Goal: Leave review/rating: Share an evaluation or opinion about a product, service, or content

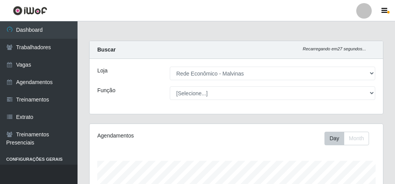
select select "194"
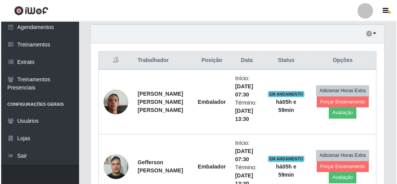
scroll to position [372, 0]
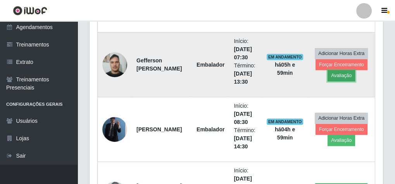
click at [340, 74] on button "Avaliação" at bounding box center [341, 75] width 28 height 11
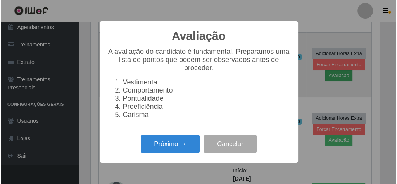
scroll to position [160, 291]
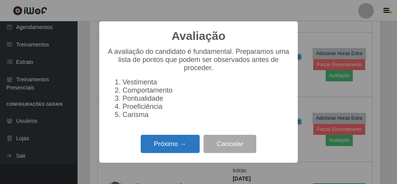
click at [176, 147] on button "Próximo →" at bounding box center [170, 144] width 59 height 18
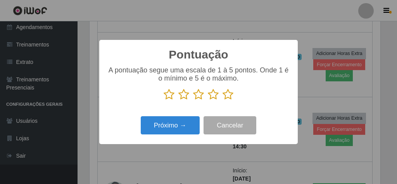
scroll to position [387321, 387191]
click at [227, 96] on icon at bounding box center [227, 95] width 11 height 12
click at [222, 100] on input "radio" at bounding box center [222, 100] width 0 height 0
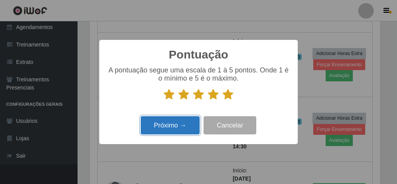
click at [172, 126] on button "Próximo →" at bounding box center [170, 125] width 59 height 18
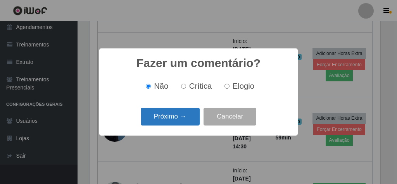
click at [184, 115] on button "Próximo →" at bounding box center [170, 117] width 59 height 18
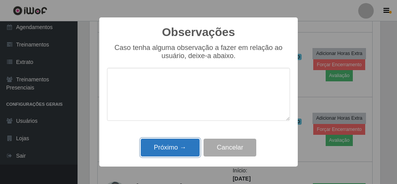
click at [178, 144] on button "Próximo →" at bounding box center [170, 148] width 59 height 18
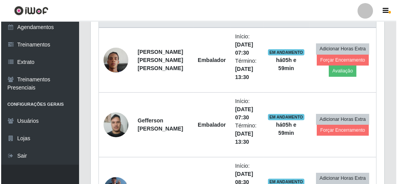
scroll to position [310, 0]
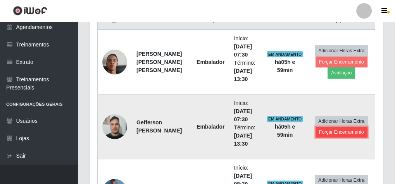
click at [343, 132] on button "Forçar Encerramento" at bounding box center [341, 132] width 52 height 11
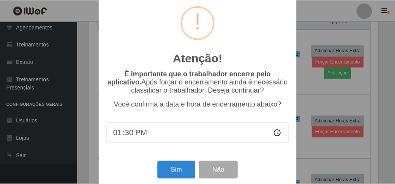
scroll to position [25, 0]
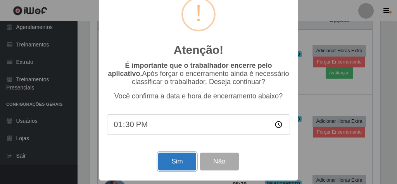
click at [175, 163] on button "Sim" at bounding box center [177, 162] width 38 height 18
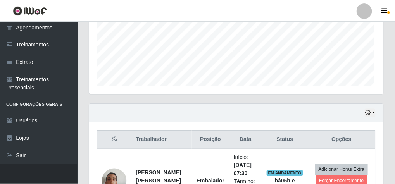
scroll to position [160, 291]
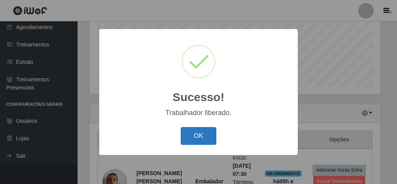
click at [198, 136] on button "OK" at bounding box center [199, 136] width 36 height 18
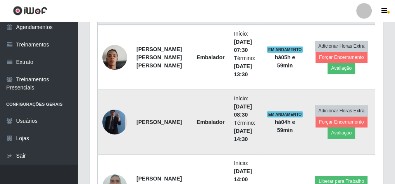
scroll to position [284, 0]
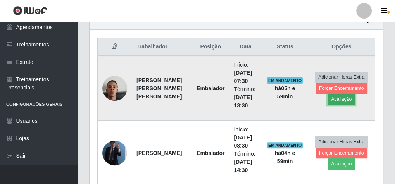
click at [345, 96] on button "Avaliação" at bounding box center [341, 99] width 28 height 11
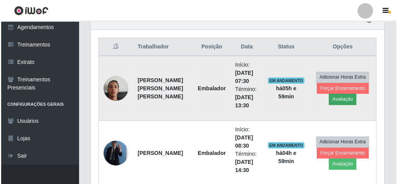
scroll to position [160, 291]
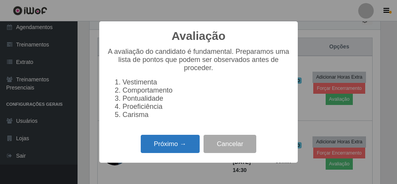
click at [162, 147] on button "Próximo →" at bounding box center [170, 144] width 59 height 18
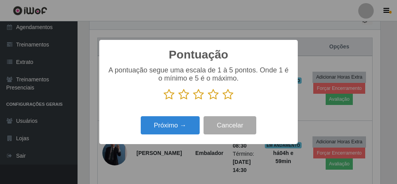
click at [226, 97] on icon at bounding box center [227, 95] width 11 height 12
click at [222, 100] on input "radio" at bounding box center [222, 100] width 0 height 0
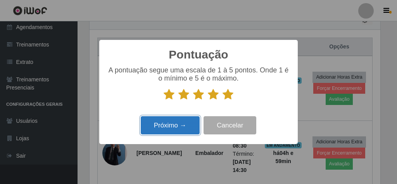
click at [171, 129] on button "Próximo →" at bounding box center [170, 125] width 59 height 18
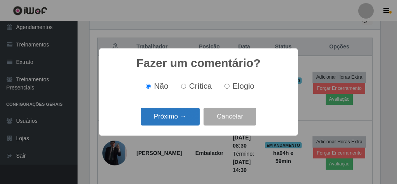
click at [176, 113] on button "Próximo →" at bounding box center [170, 117] width 59 height 18
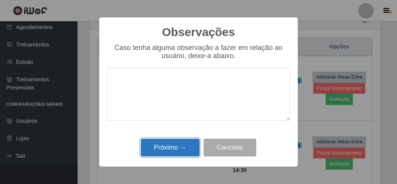
click at [170, 147] on button "Próximo →" at bounding box center [170, 148] width 59 height 18
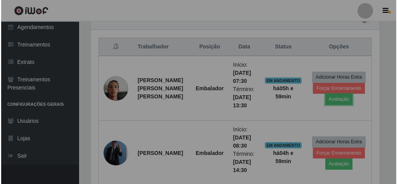
scroll to position [0, 0]
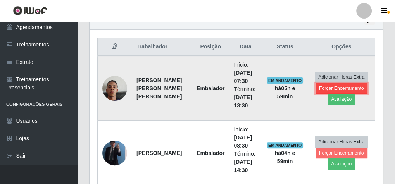
click at [341, 84] on button "Forçar Encerramento" at bounding box center [341, 88] width 52 height 11
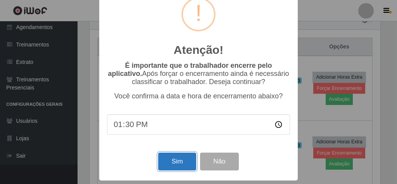
click at [176, 160] on button "Sim" at bounding box center [177, 162] width 38 height 18
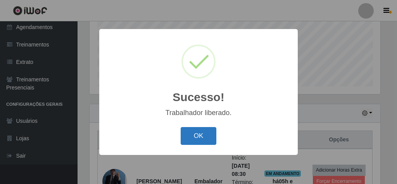
click at [203, 141] on button "OK" at bounding box center [199, 136] width 36 height 18
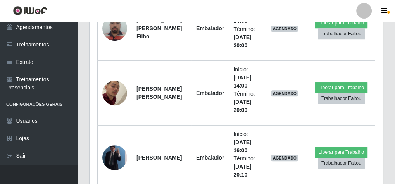
scroll to position [418, 0]
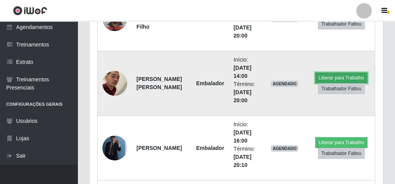
click at [352, 74] on button "Liberar para Trabalho" at bounding box center [341, 77] width 52 height 11
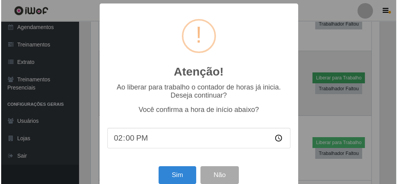
scroll to position [160, 291]
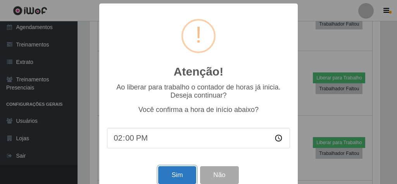
click at [181, 175] on button "Sim" at bounding box center [177, 175] width 38 height 18
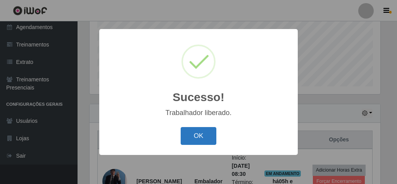
click at [196, 135] on button "OK" at bounding box center [199, 136] width 36 height 18
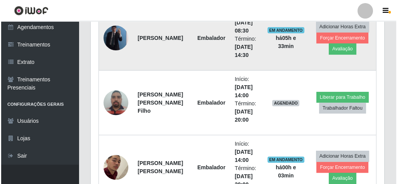
scroll to position [346, 0]
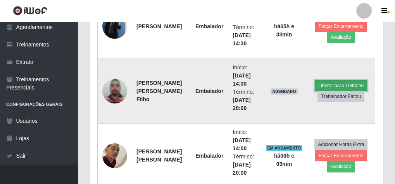
click at [353, 84] on button "Liberar para Trabalho" at bounding box center [341, 85] width 52 height 11
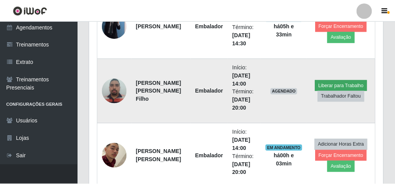
scroll to position [160, 291]
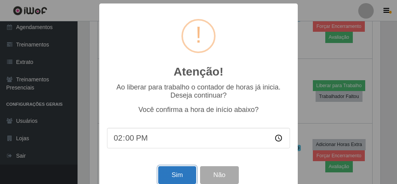
click at [187, 176] on button "Sim" at bounding box center [177, 175] width 38 height 18
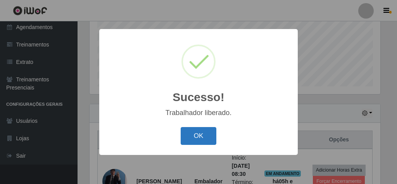
click at [195, 136] on button "OK" at bounding box center [199, 136] width 36 height 18
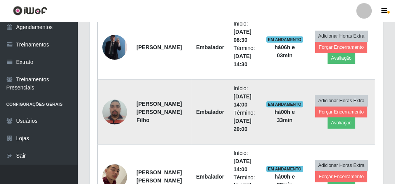
scroll to position [284, 0]
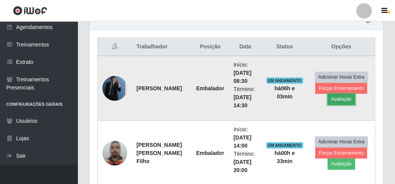
click at [335, 99] on button "Avaliação" at bounding box center [341, 99] width 28 height 11
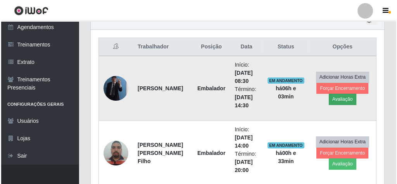
scroll to position [160, 291]
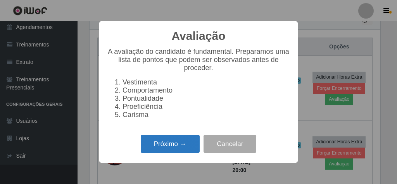
click at [186, 151] on button "Próximo →" at bounding box center [170, 144] width 59 height 18
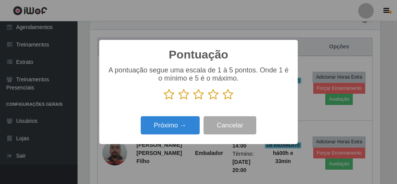
scroll to position [387321, 387191]
click at [230, 95] on icon at bounding box center [227, 95] width 11 height 12
click at [222, 100] on input "radio" at bounding box center [222, 100] width 0 height 0
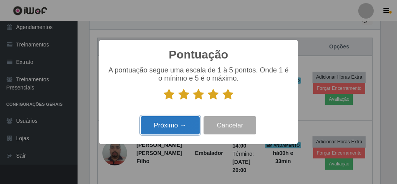
click at [167, 128] on button "Próximo →" at bounding box center [170, 125] width 59 height 18
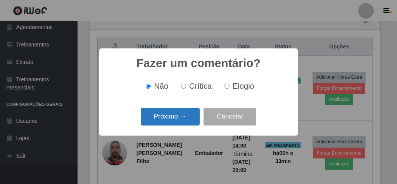
click at [184, 123] on button "Próximo →" at bounding box center [170, 117] width 59 height 18
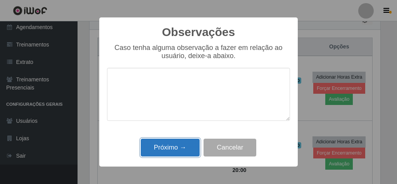
click at [180, 147] on button "Próximo →" at bounding box center [170, 148] width 59 height 18
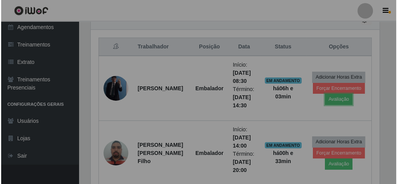
scroll to position [160, 293]
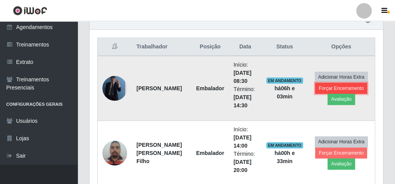
click at [341, 87] on button "Forçar Encerramento" at bounding box center [341, 88] width 52 height 11
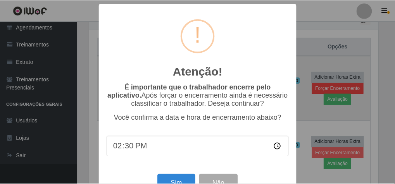
scroll to position [160, 291]
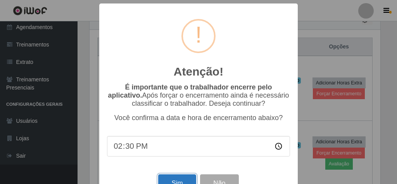
click at [183, 179] on button "Sim" at bounding box center [177, 183] width 38 height 18
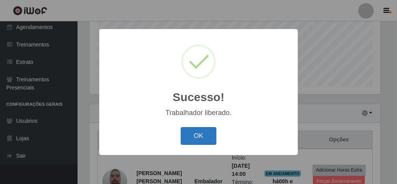
click at [206, 136] on button "OK" at bounding box center [199, 136] width 36 height 18
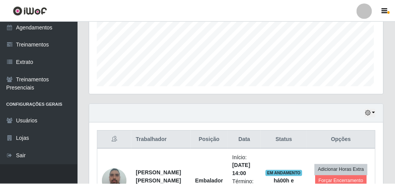
scroll to position [160, 293]
